Goal: Navigation & Orientation: Understand site structure

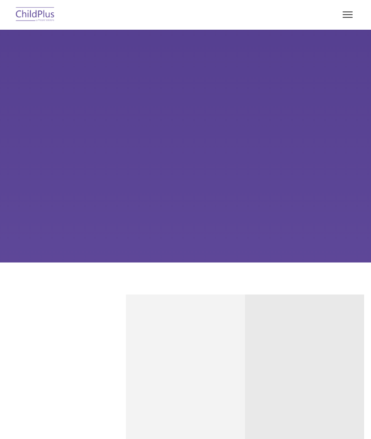
select select "MEDIUM"
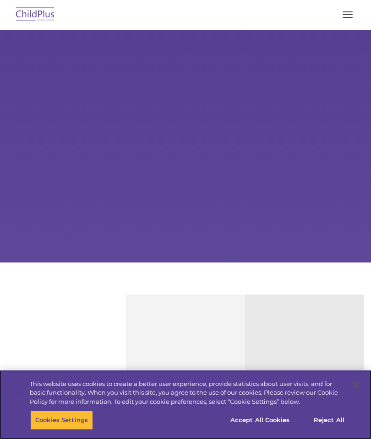
click at [257, 421] on button "Accept All Cookies" at bounding box center [259, 420] width 69 height 19
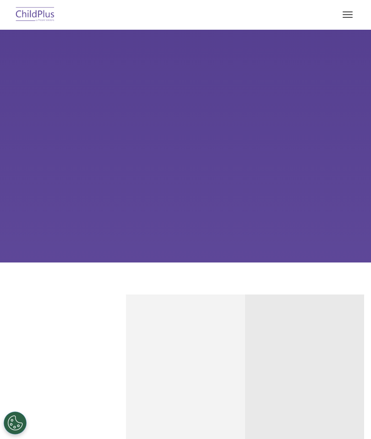
select select "MEDIUM"
click at [42, 19] on img at bounding box center [35, 15] width 43 height 22
select select "MEDIUM"
click at [354, 15] on button "button" at bounding box center [347, 14] width 19 height 15
click at [341, 21] on button "button" at bounding box center [347, 14] width 19 height 15
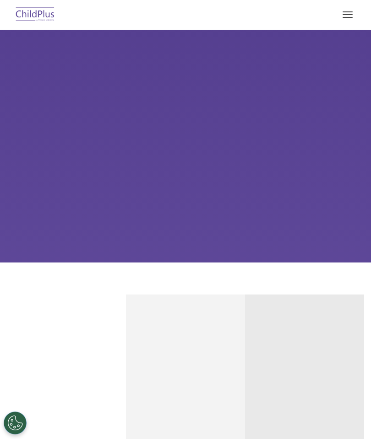
click at [350, 21] on button "button" at bounding box center [347, 14] width 19 height 15
click at [259, 146] on div "Learn More Request a Demo The Future of ChildPlus is Here! Boost your productiv…" at bounding box center [185, 146] width 371 height 233
click at [51, 23] on img at bounding box center [35, 15] width 43 height 22
click at [348, 21] on button "button" at bounding box center [347, 14] width 19 height 15
click at [347, 18] on button "button" at bounding box center [347, 14] width 19 height 15
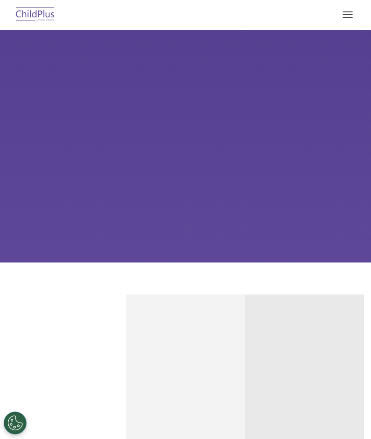
select select "MEDIUM"
click at [346, 22] on button "button" at bounding box center [347, 14] width 19 height 15
click at [187, 356] on div "Child Development Assessments in ChildPlus Experience and analyze child assessm…" at bounding box center [185, 440] width 105 height 180
click at [349, 17] on span "button" at bounding box center [347, 17] width 10 height 1
click at [348, 21] on button "button" at bounding box center [347, 14] width 19 height 15
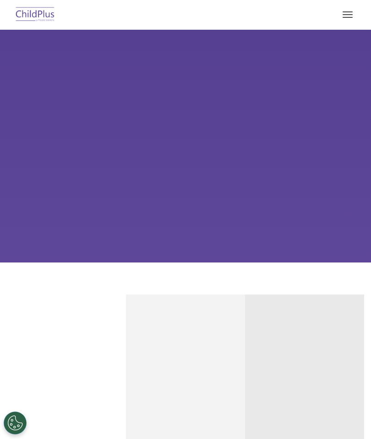
click at [341, 21] on button "button" at bounding box center [347, 14] width 19 height 15
click at [353, 22] on button "button" at bounding box center [347, 14] width 19 height 15
select select "MEDIUM"
